Goal: Task Accomplishment & Management: Manage account settings

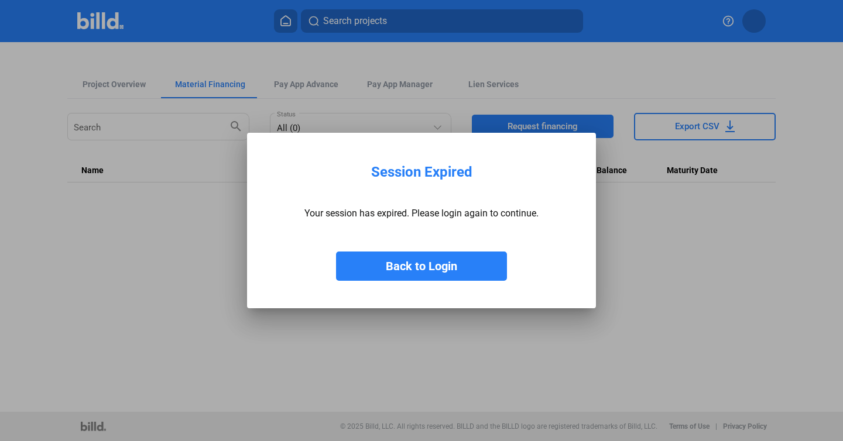
click at [443, 261] on button "Back to Login" at bounding box center [421, 266] width 171 height 29
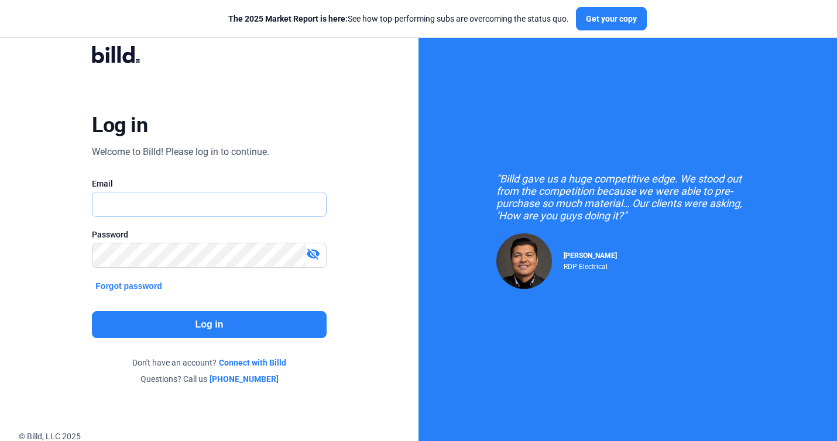
type input "[PERSON_NAME][EMAIL_ADDRESS][DOMAIN_NAME]"
click at [168, 333] on button "Log in" at bounding box center [209, 324] width 234 height 27
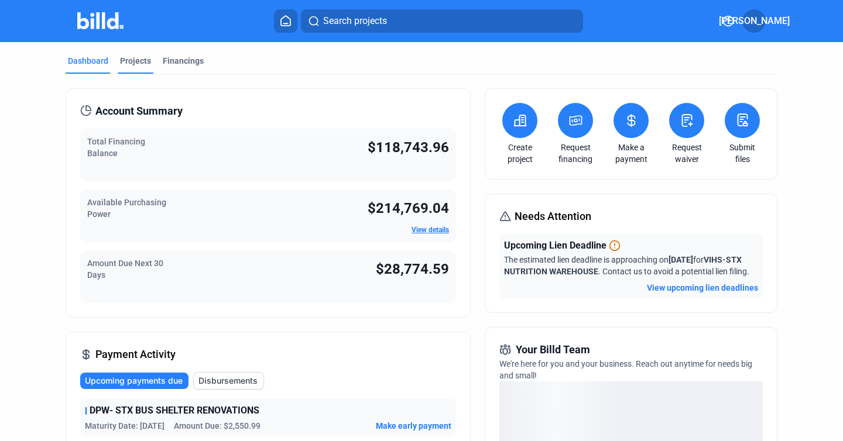
click at [130, 60] on div "Projects" at bounding box center [135, 61] width 31 height 12
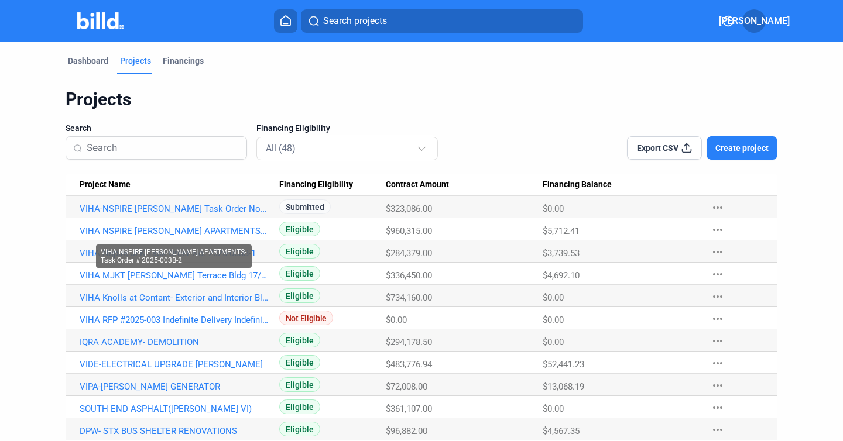
click at [84, 233] on link "VIHA NSPIRE [PERSON_NAME] APARTMENTS-Task Order # 2025-003B-2" at bounding box center [174, 231] width 189 height 11
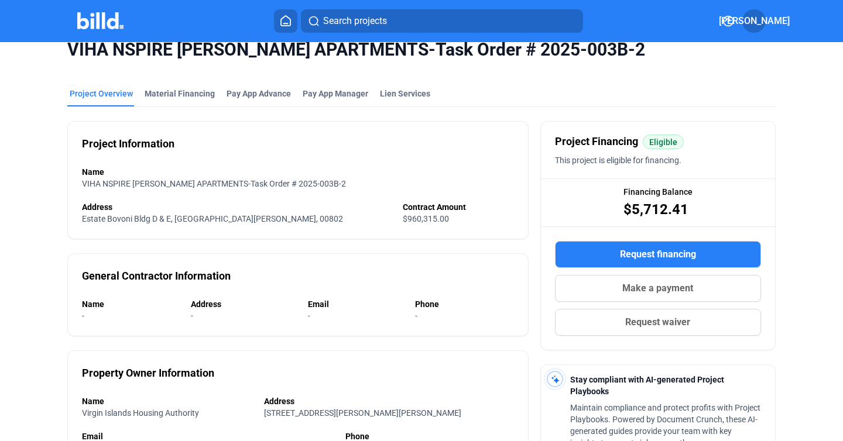
scroll to position [33, 0]
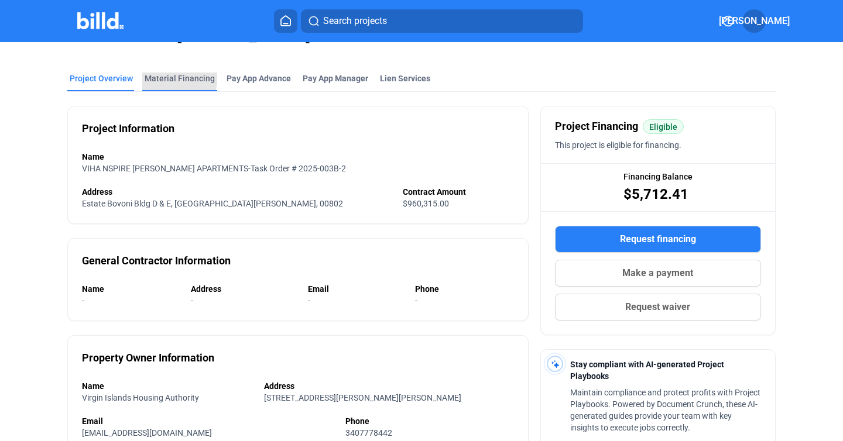
click at [171, 77] on div "Material Financing" at bounding box center [180, 79] width 70 height 12
